Goal: Find specific page/section: Find specific page/section

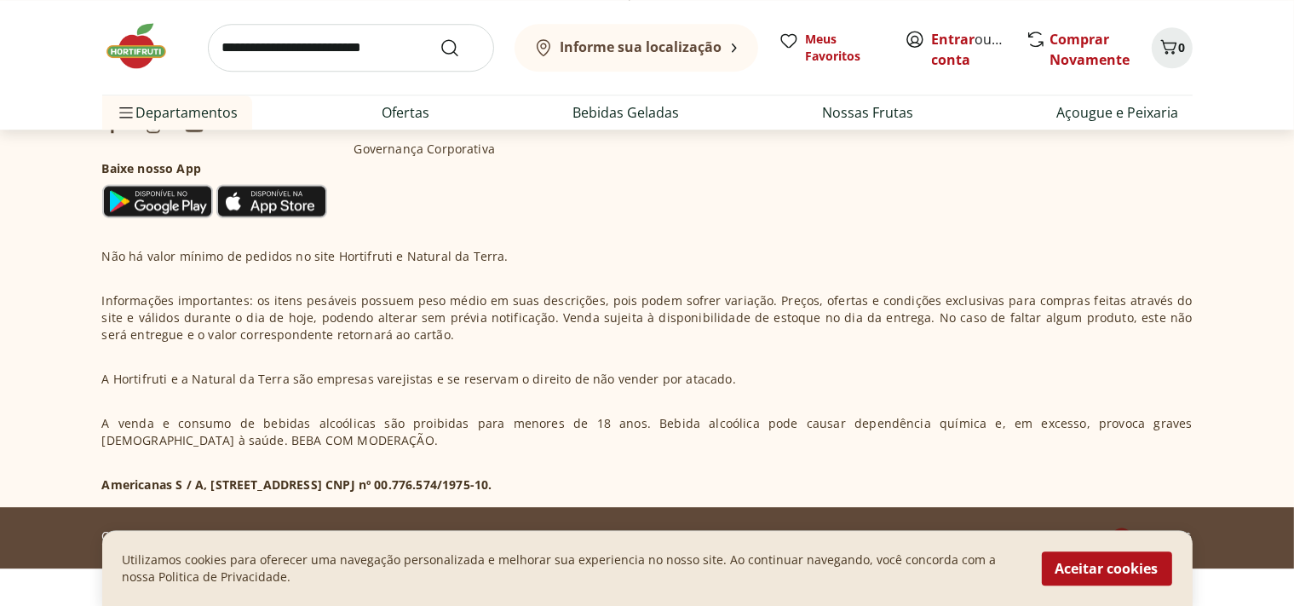
scroll to position [4910, 0]
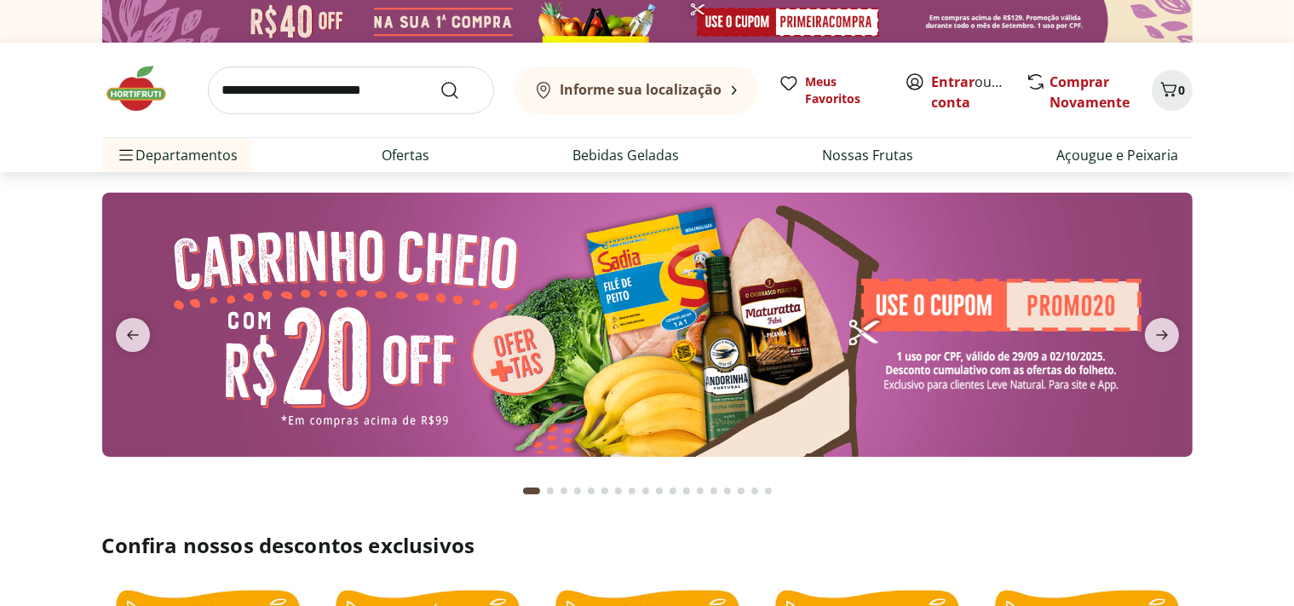
click at [324, 89] on input "search" at bounding box center [351, 90] width 286 height 48
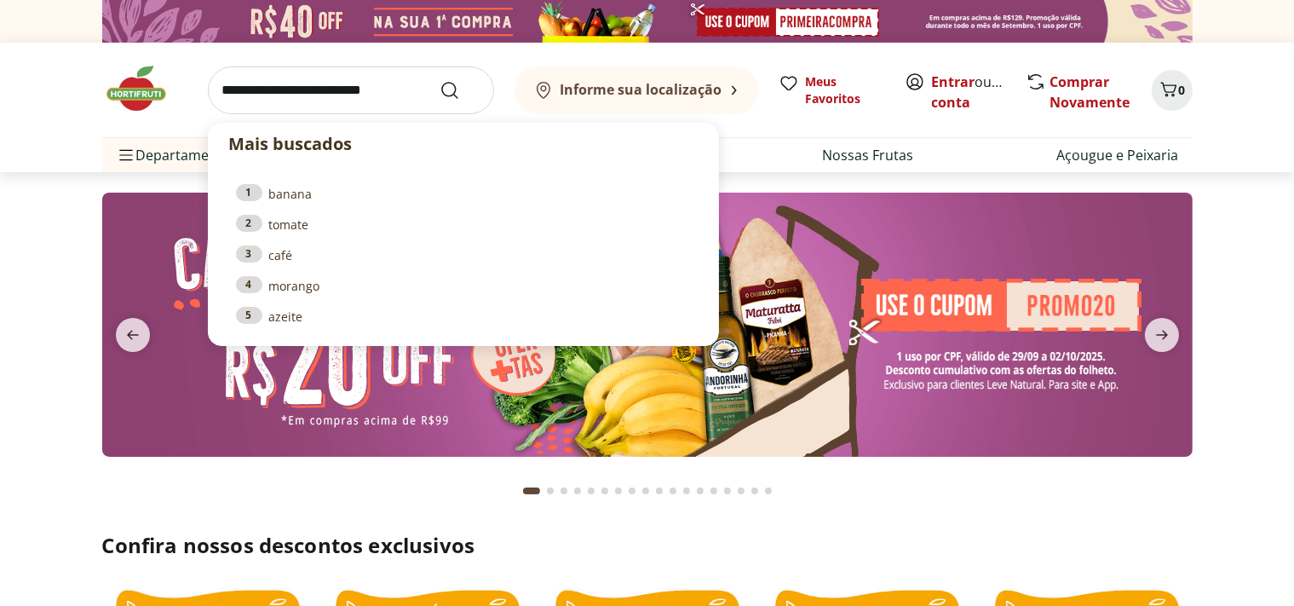
click at [586, 94] on b "Informe sua localização" at bounding box center [641, 89] width 162 height 19
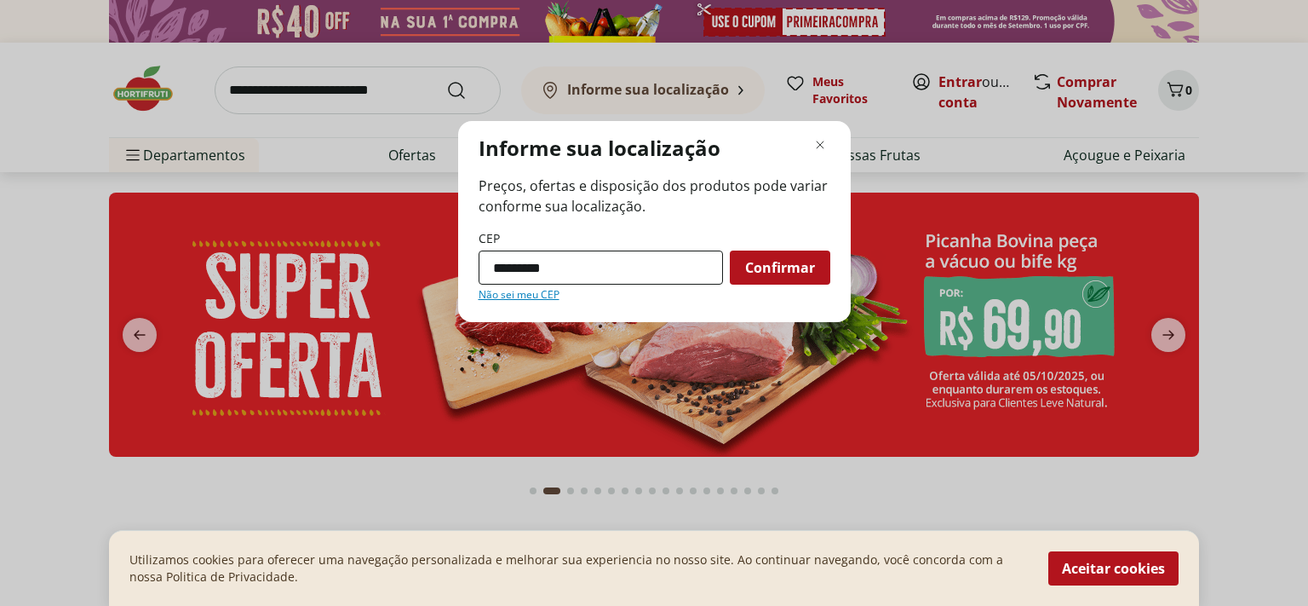
type input "*********"
click at [730, 250] on button "Confirmar" at bounding box center [780, 267] width 101 height 34
click at [749, 278] on div "Confirmar" at bounding box center [780, 267] width 101 height 34
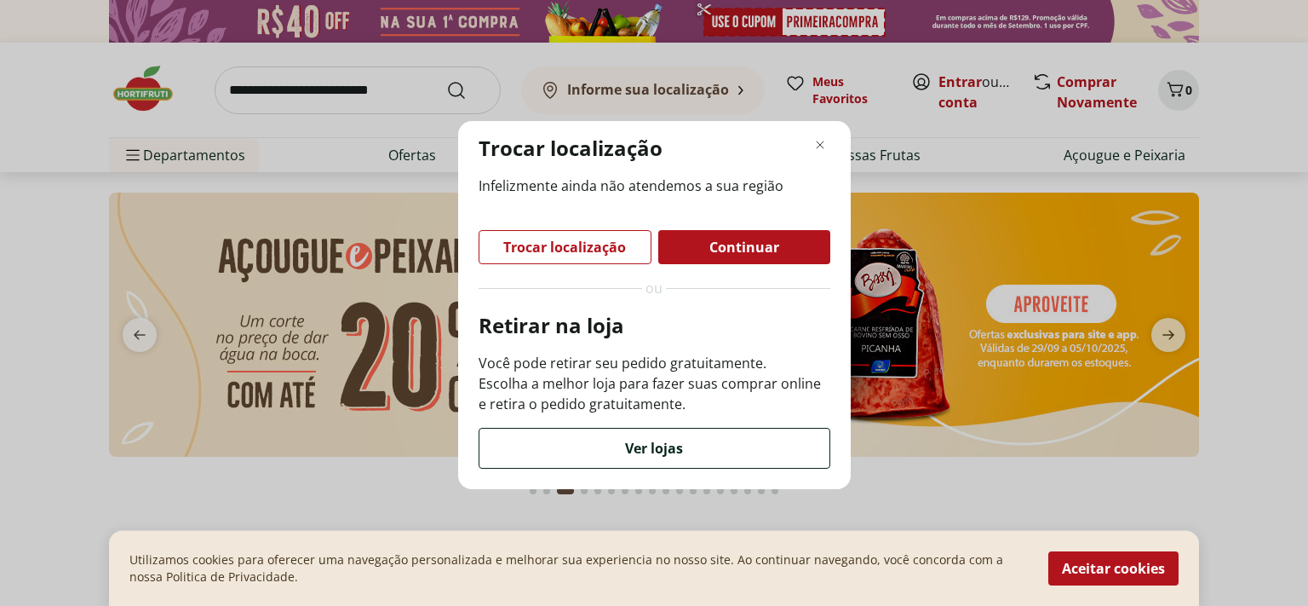
click at [631, 450] on span "Ver lojas" at bounding box center [654, 448] width 58 height 14
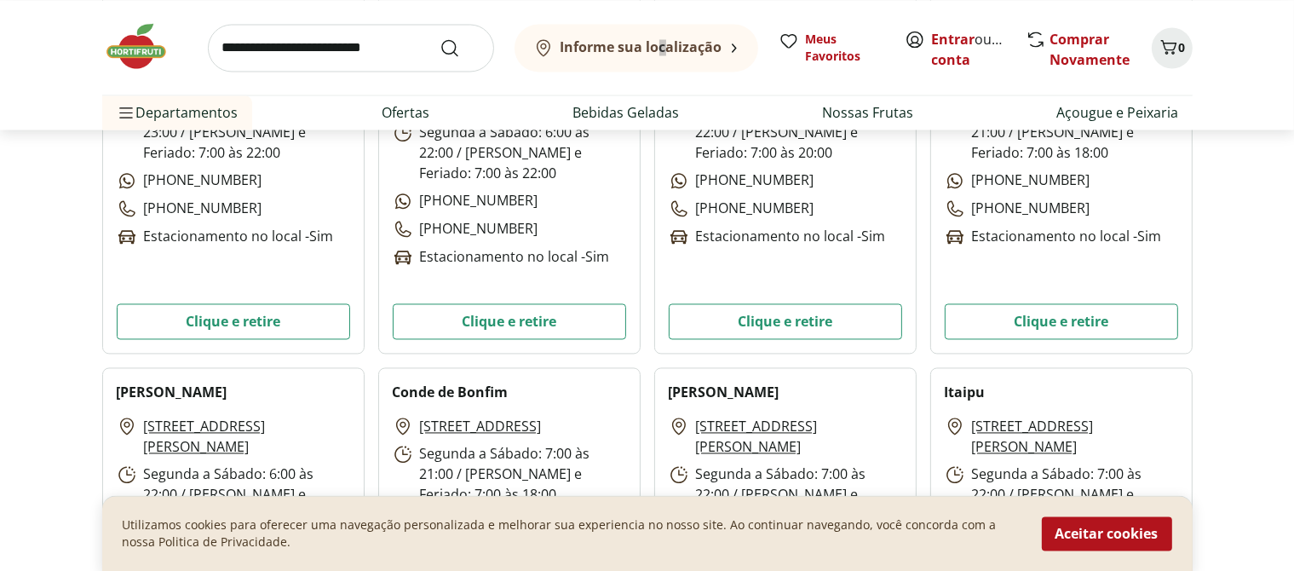
scroll to position [5538, 0]
